Goal: Check status: Check status

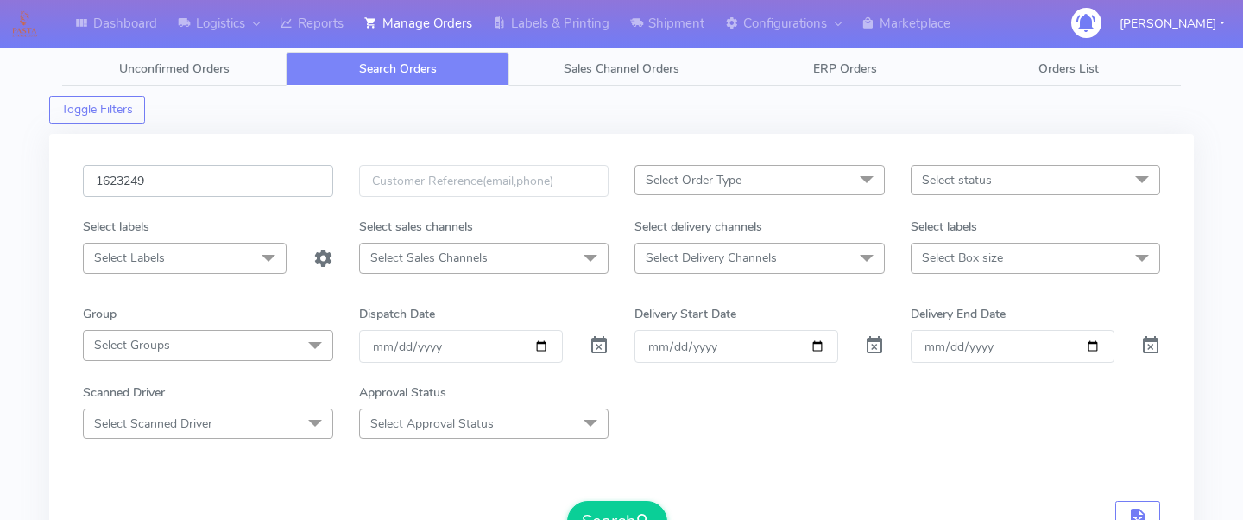
click at [219, 181] on input "1623249" at bounding box center [208, 181] width 250 height 32
paste input "1626780"
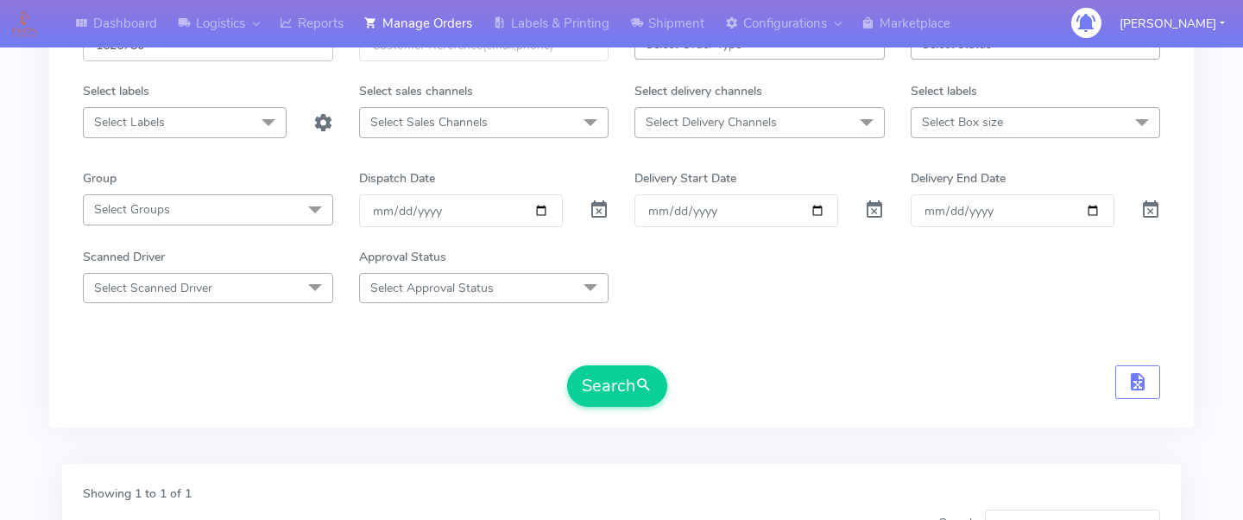
scroll to position [159, 0]
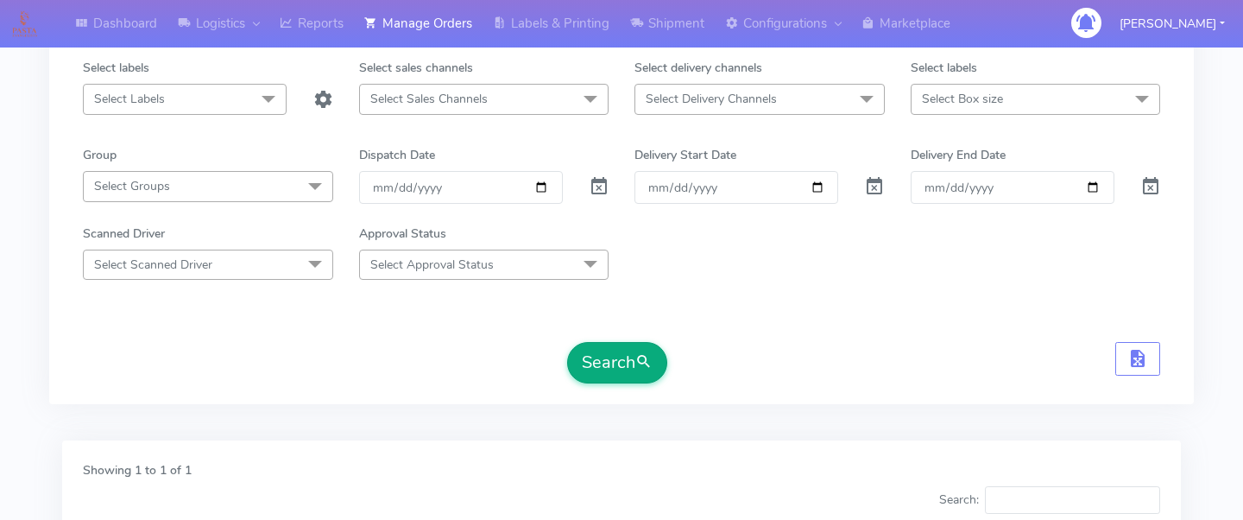
type input "1626780"
click at [603, 357] on button "Search" at bounding box center [617, 362] width 100 height 41
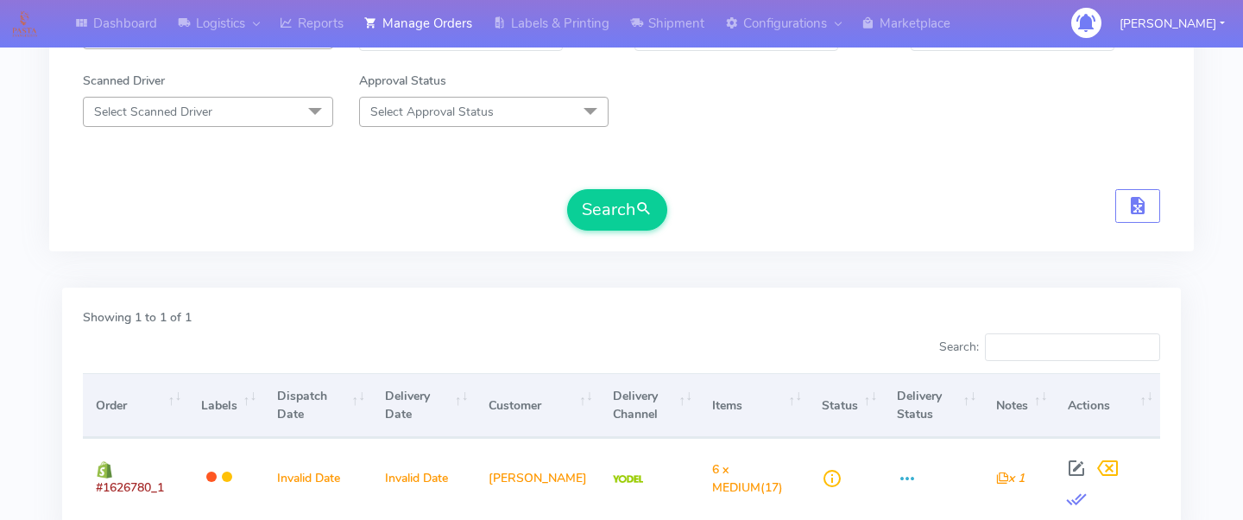
scroll to position [0, 0]
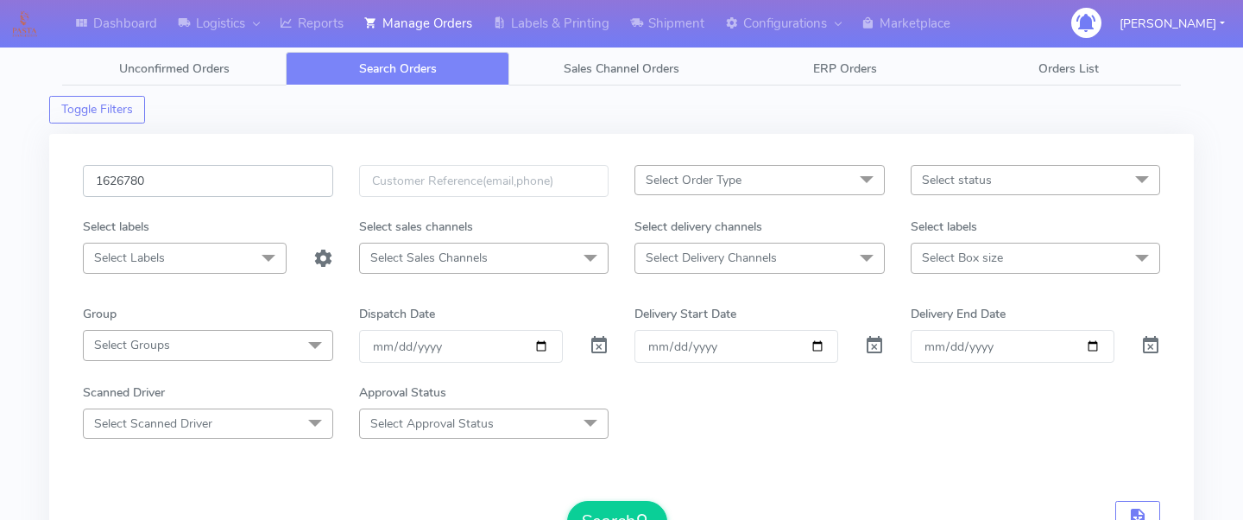
click at [250, 167] on input "1626780" at bounding box center [208, 181] width 250 height 32
paste input "1626869"
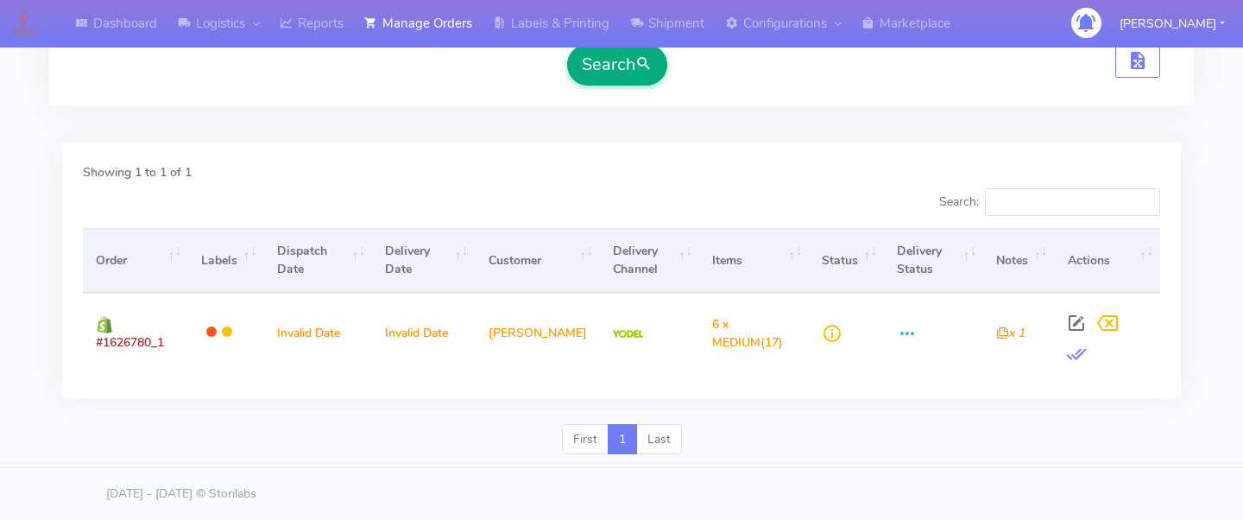
type input "1626869"
click at [637, 79] on button "Search" at bounding box center [617, 64] width 100 height 41
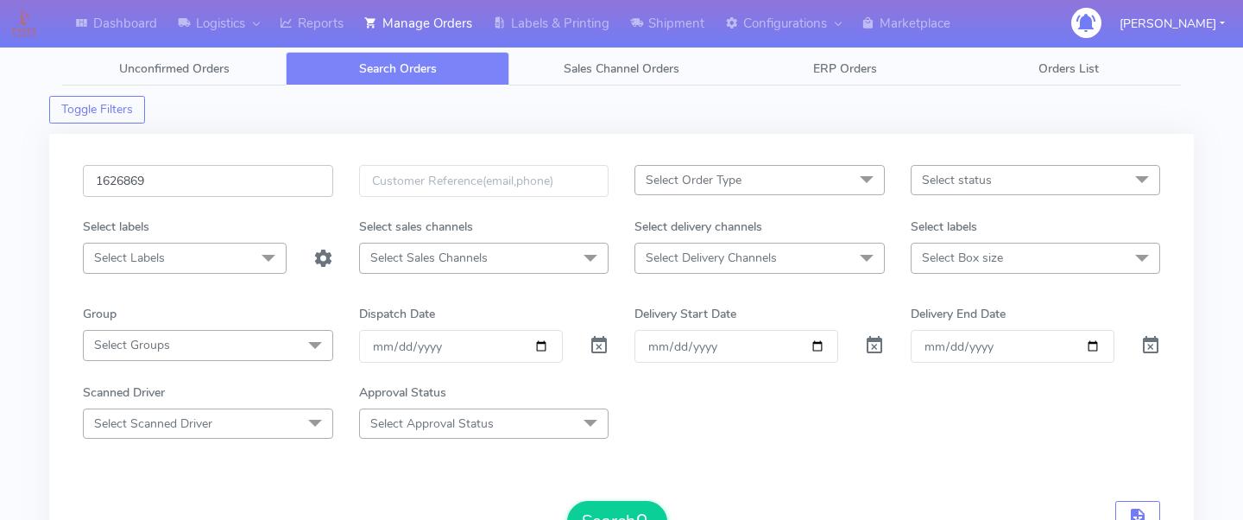
click at [218, 174] on input "1626869" at bounding box center [208, 181] width 250 height 32
paste input "1619001"
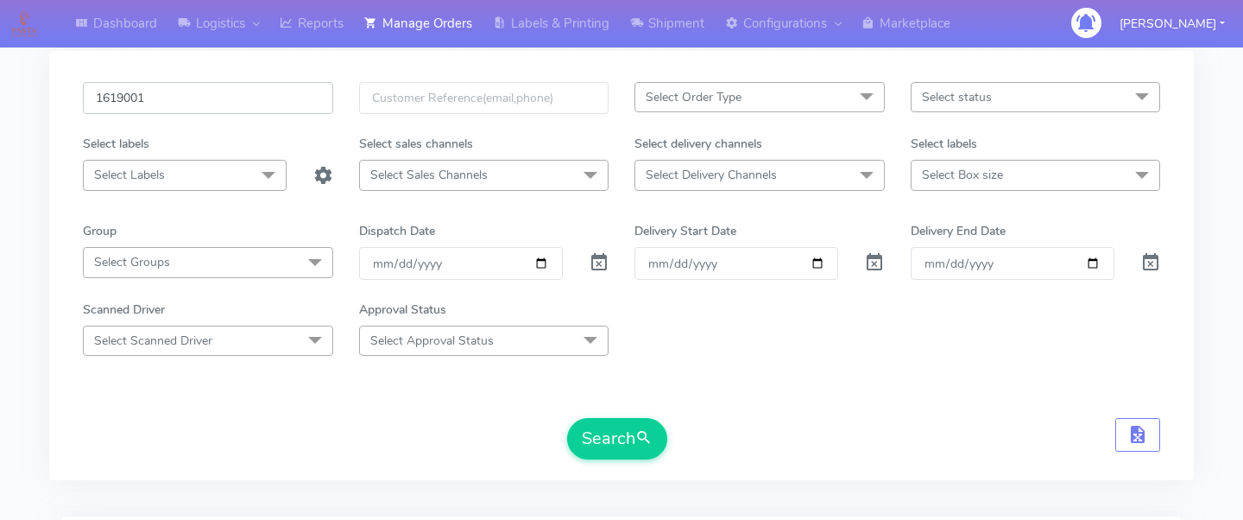
scroll to position [133, 0]
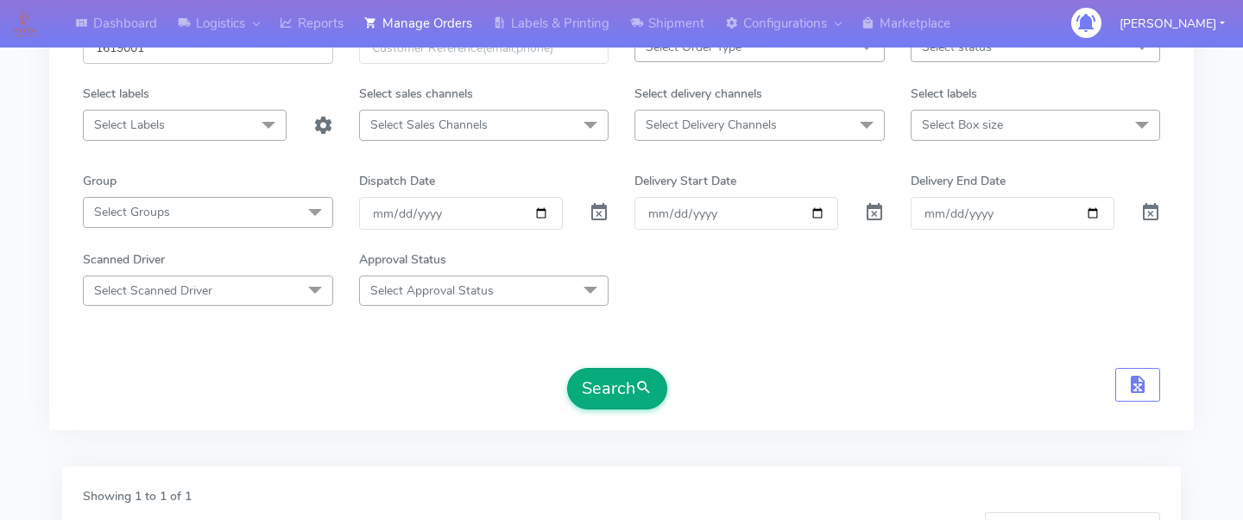
type input "1619001"
click at [590, 398] on button "Search" at bounding box center [617, 388] width 100 height 41
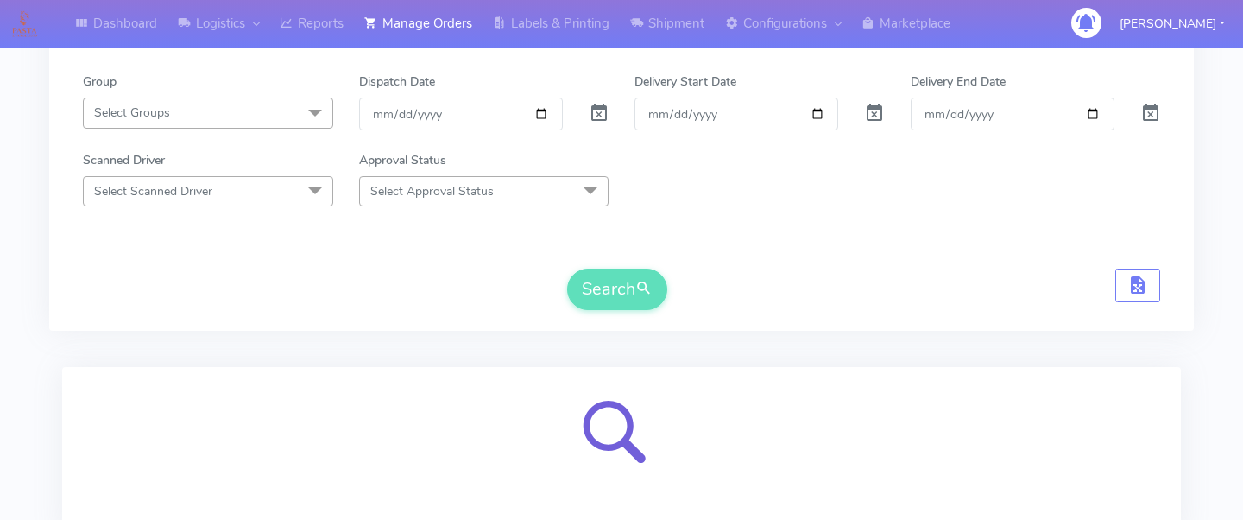
scroll to position [372, 0]
